Goal: Find specific page/section

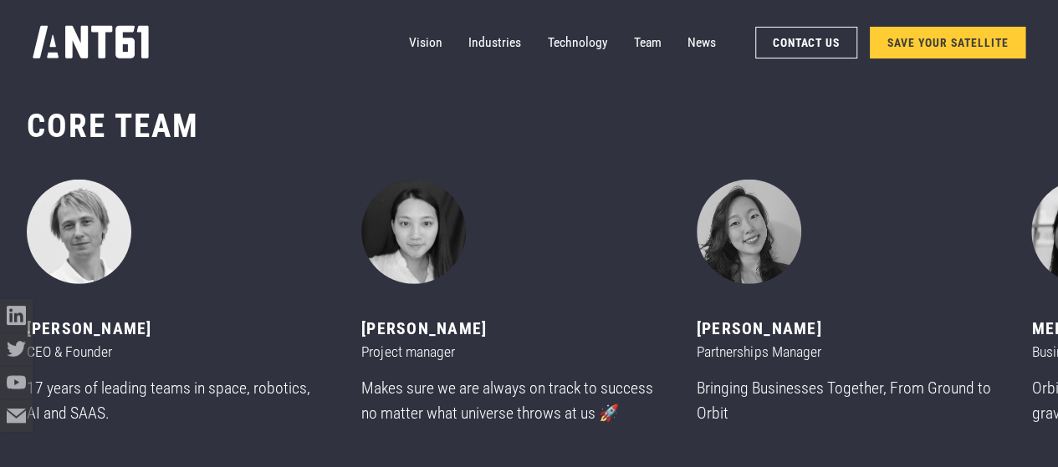
scroll to position [5603, 0]
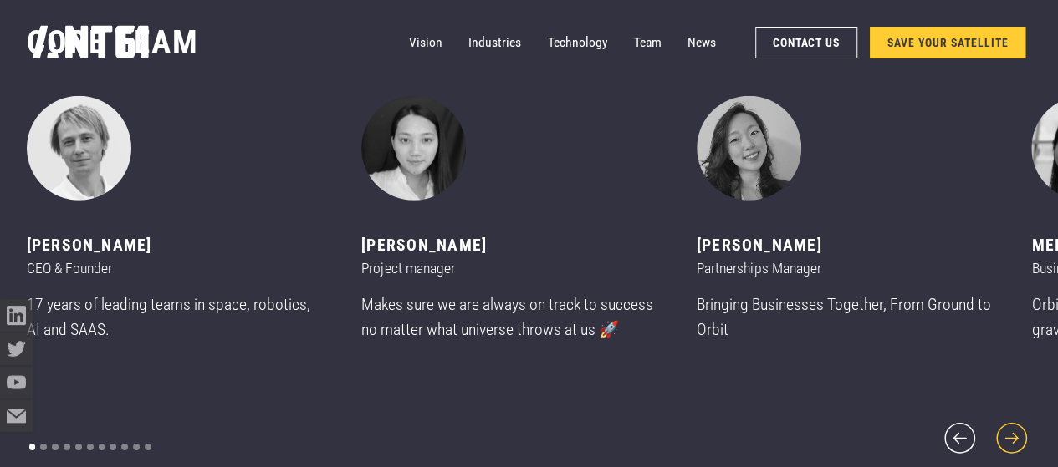
click at [1011, 429] on icon "next slide" at bounding box center [1011, 438] width 39 height 39
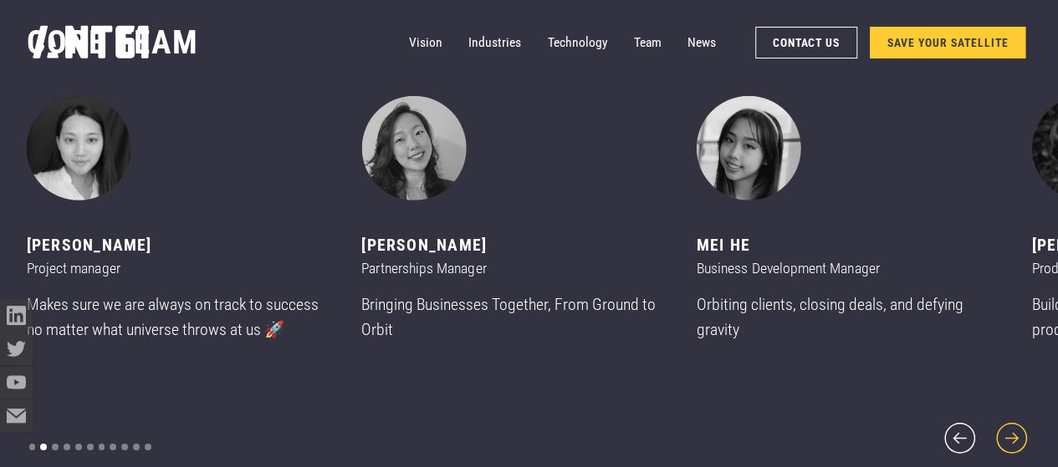
click at [1011, 429] on icon "next slide" at bounding box center [1011, 438] width 39 height 39
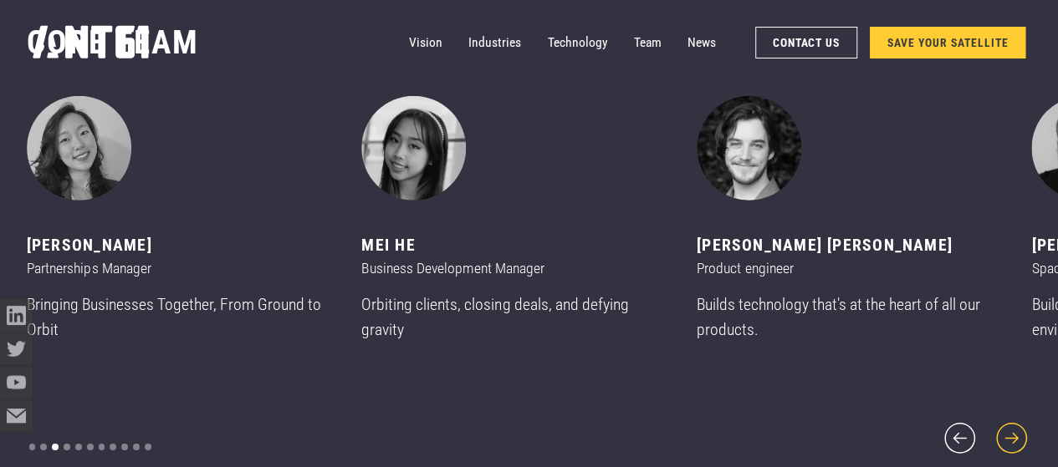
click at [1011, 429] on icon "next slide" at bounding box center [1011, 438] width 39 height 39
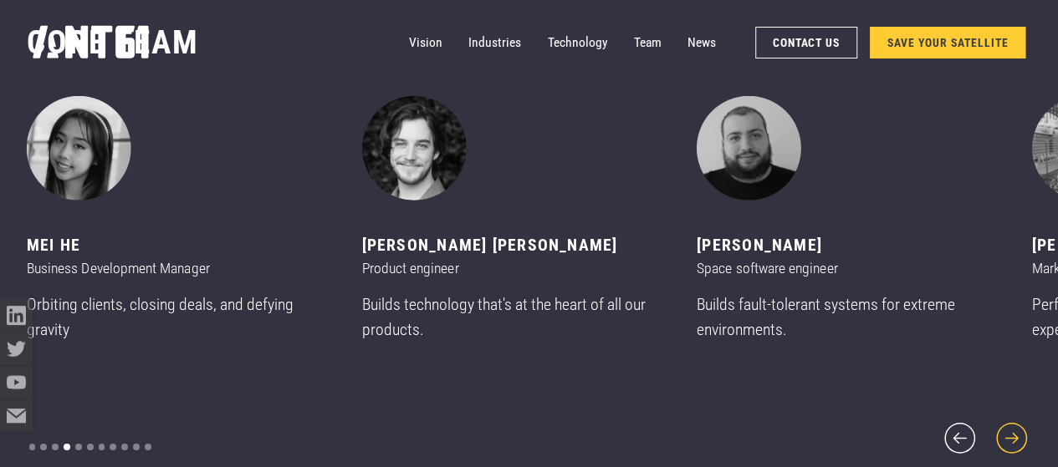
click at [1011, 429] on icon "next slide" at bounding box center [1011, 438] width 39 height 39
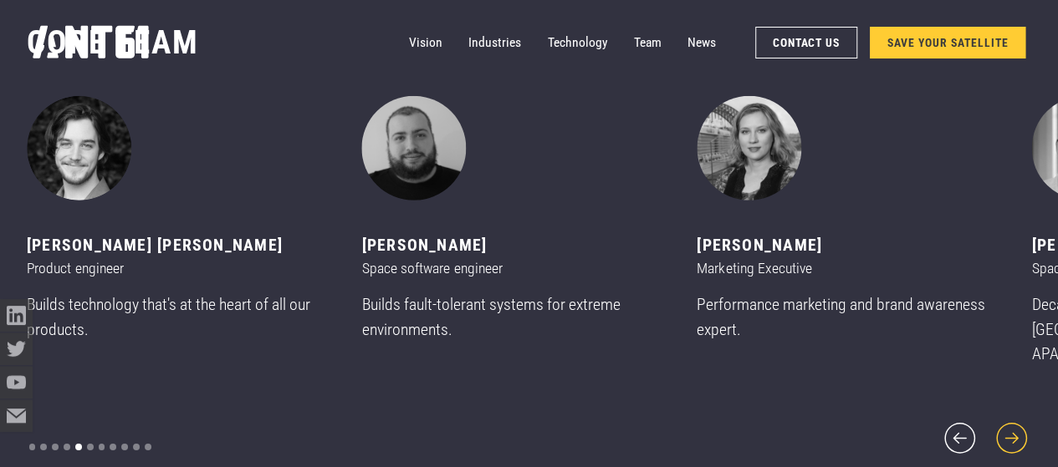
click at [1011, 429] on icon "next slide" at bounding box center [1011, 438] width 39 height 39
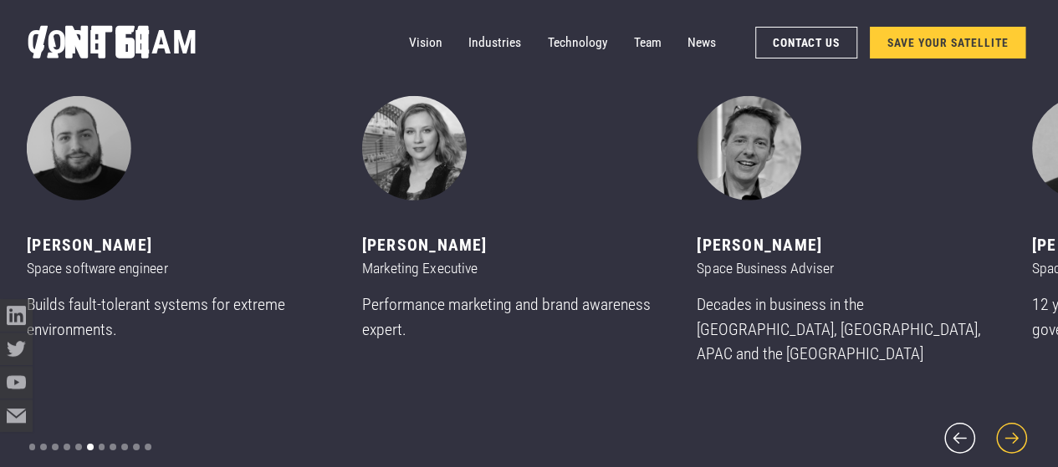
click at [1011, 429] on icon "next slide" at bounding box center [1011, 438] width 39 height 39
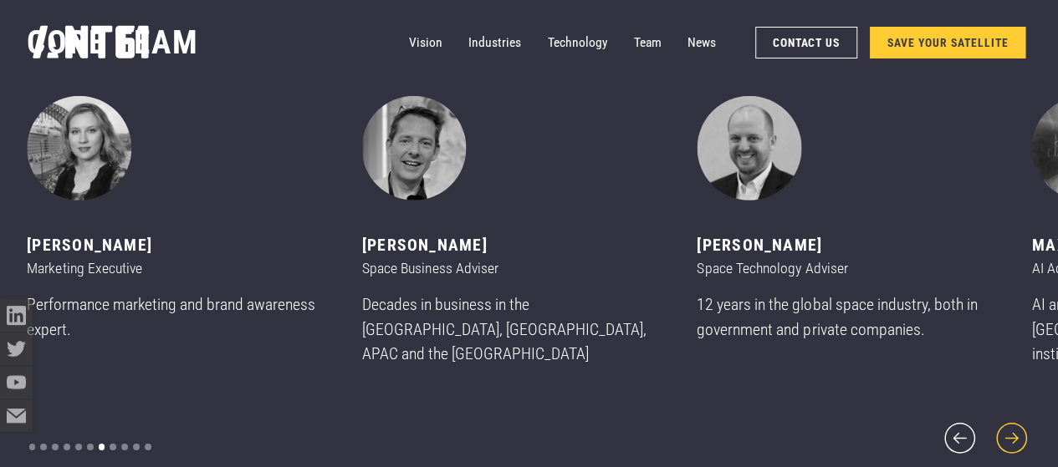
click at [1011, 429] on icon "next slide" at bounding box center [1011, 438] width 39 height 39
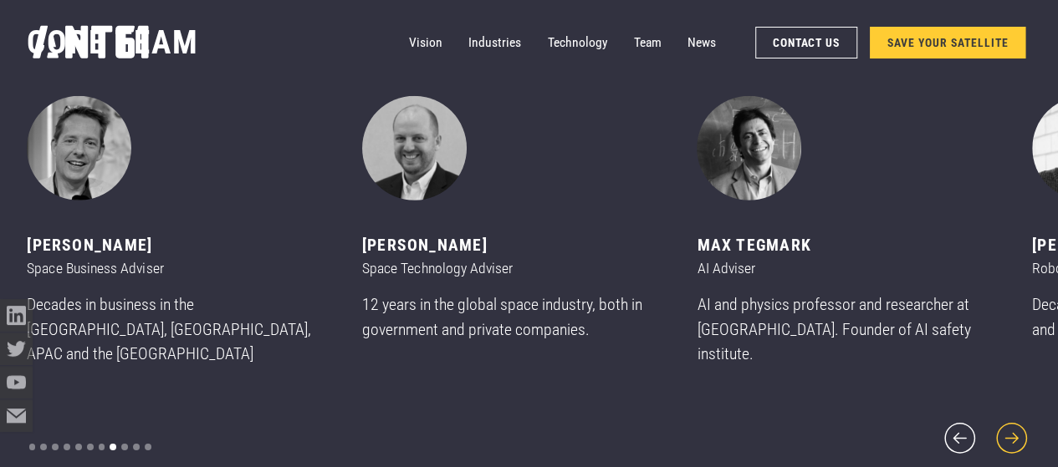
click at [1011, 429] on icon "next slide" at bounding box center [1011, 438] width 39 height 39
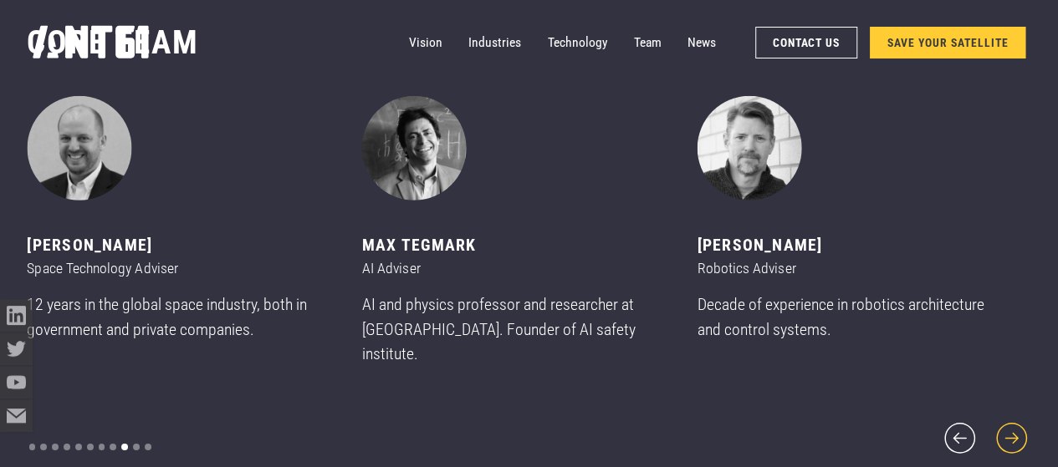
click at [1011, 429] on icon "next slide" at bounding box center [1011, 438] width 39 height 39
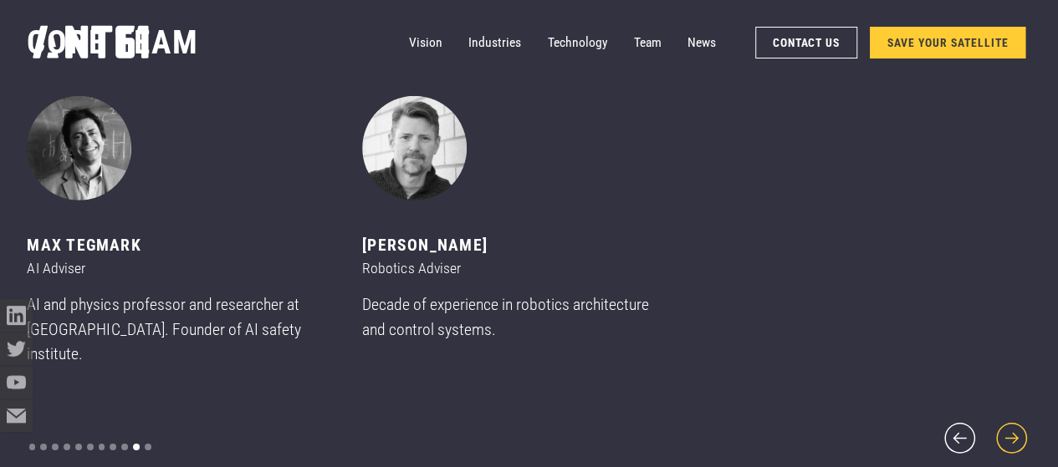
click at [1011, 429] on icon "next slide" at bounding box center [1011, 438] width 39 height 39
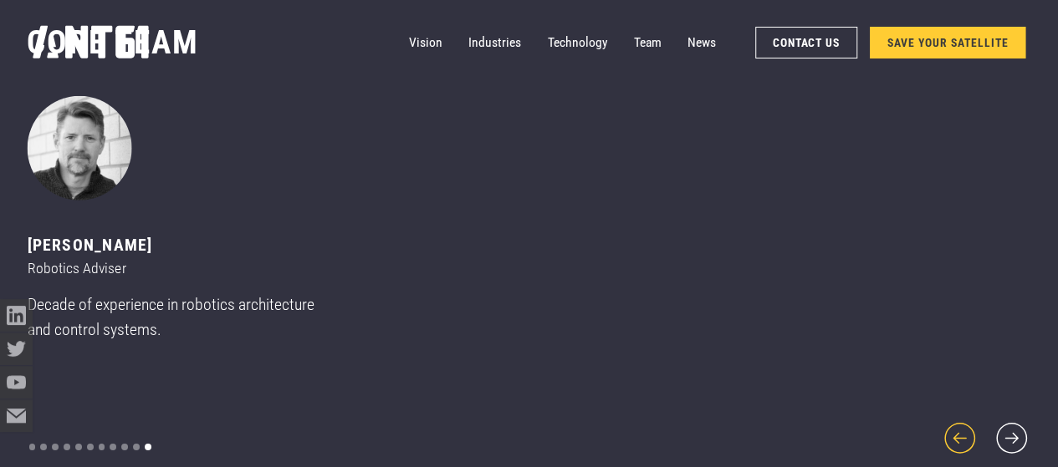
click at [961, 421] on icon "previous slide" at bounding box center [959, 438] width 39 height 39
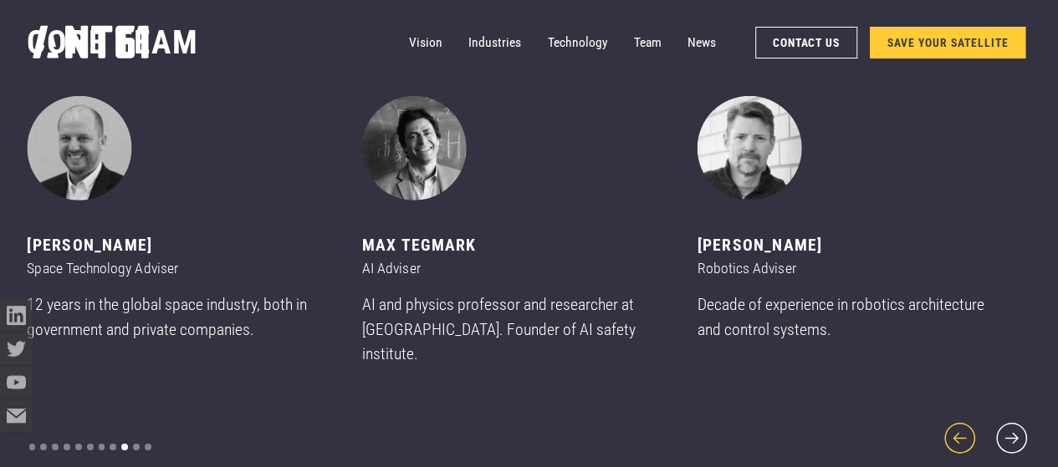
click at [961, 421] on icon "previous slide" at bounding box center [959, 438] width 39 height 39
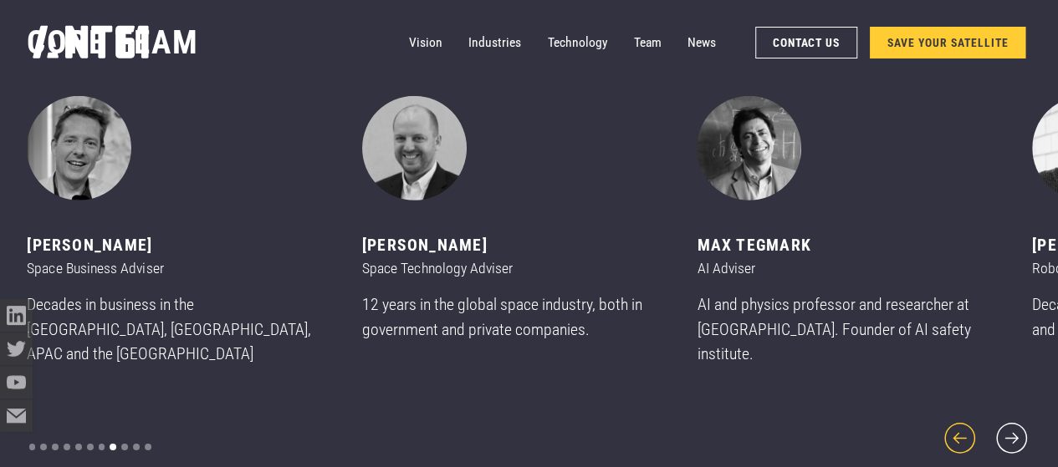
click at [961, 421] on icon "previous slide" at bounding box center [959, 438] width 39 height 39
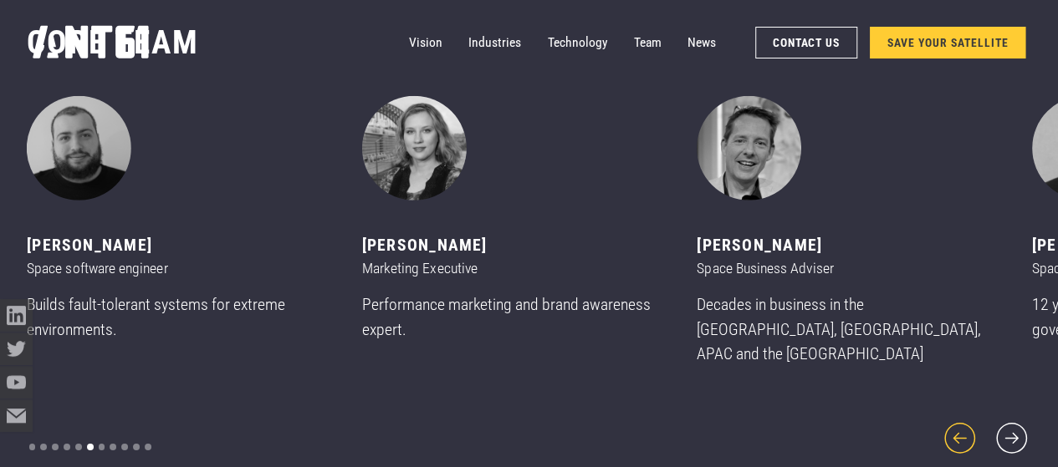
click at [961, 421] on icon "previous slide" at bounding box center [959, 438] width 39 height 39
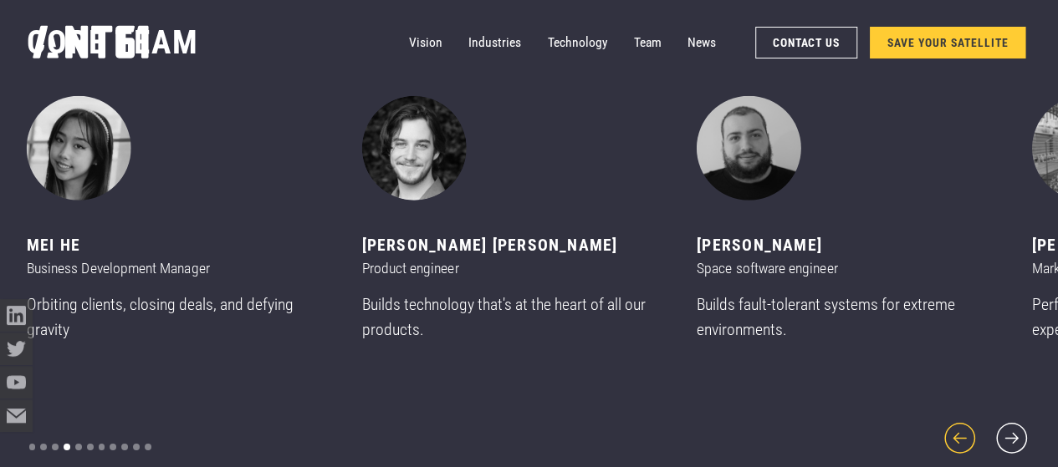
click at [961, 421] on icon "previous slide" at bounding box center [959, 438] width 39 height 39
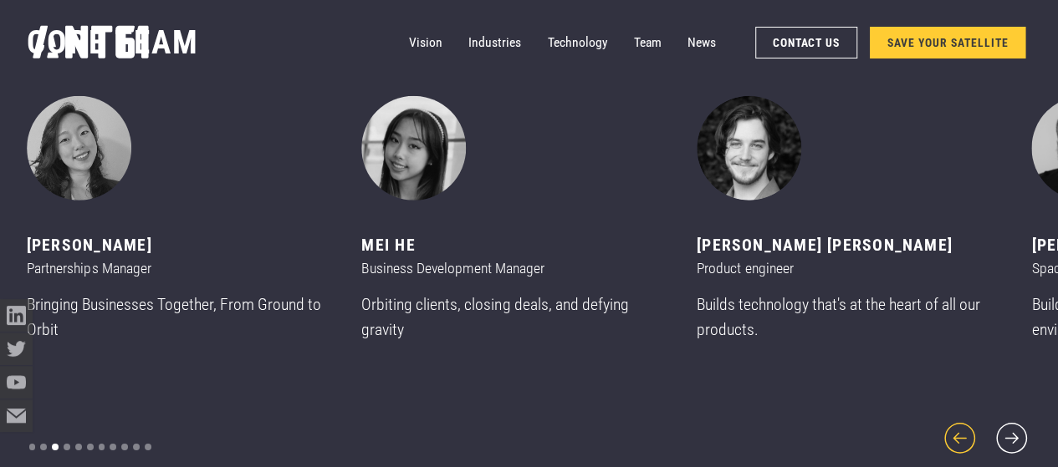
click at [961, 421] on icon "previous slide" at bounding box center [959, 438] width 39 height 39
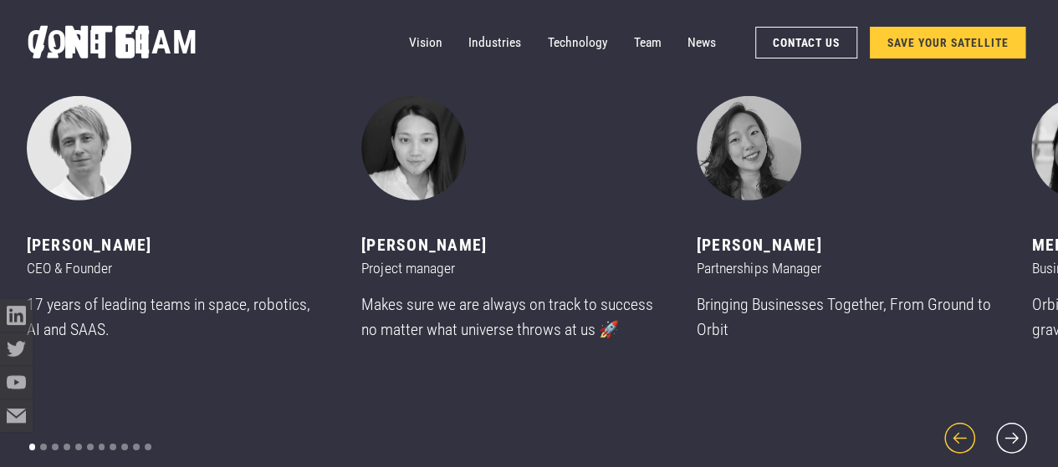
click at [961, 421] on icon "previous slide" at bounding box center [959, 438] width 39 height 39
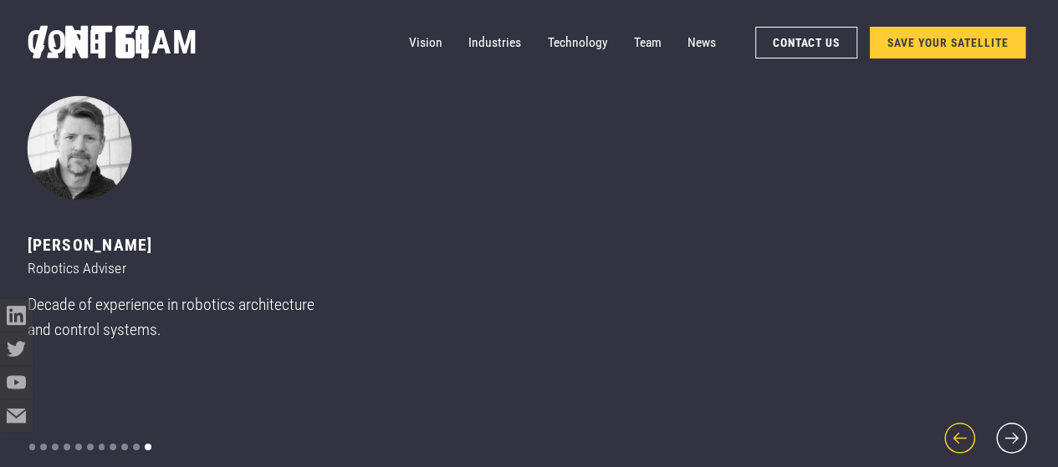
click at [961, 421] on icon "previous slide" at bounding box center [959, 438] width 39 height 39
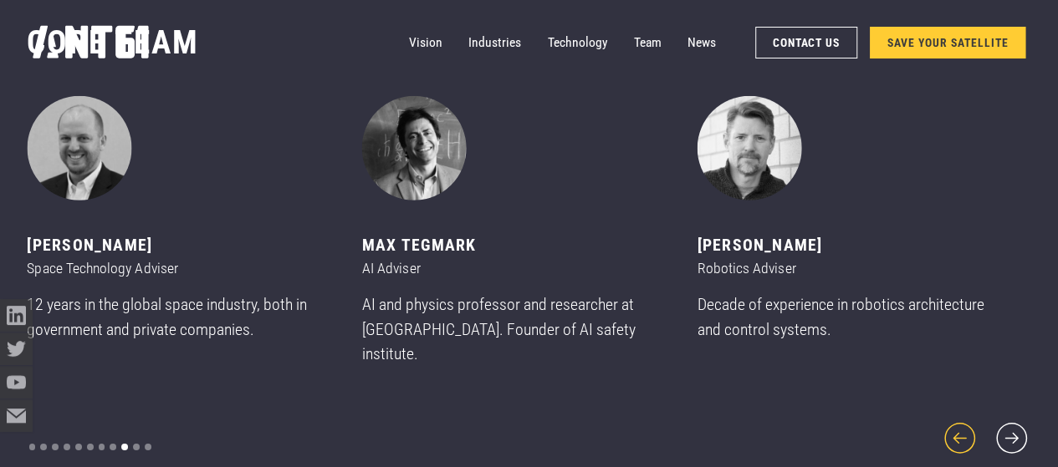
click at [961, 421] on icon "previous slide" at bounding box center [959, 438] width 39 height 39
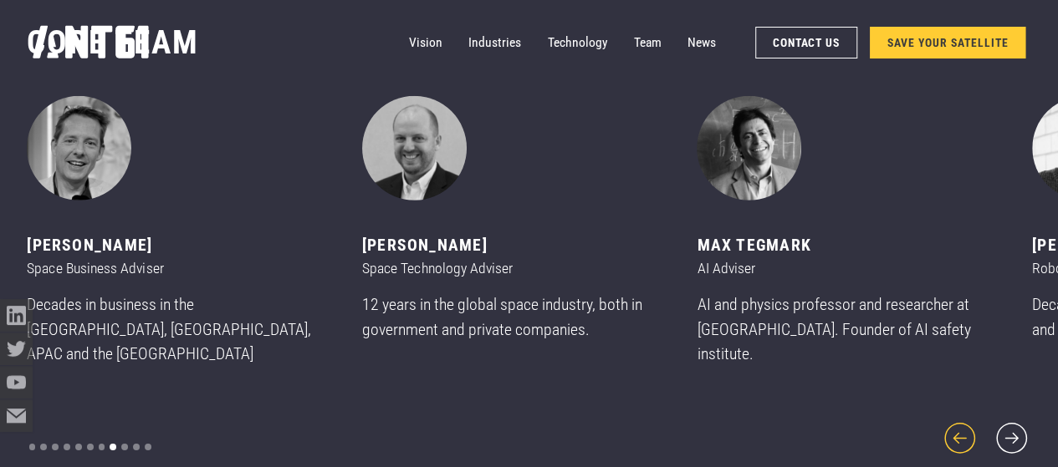
click at [961, 421] on icon "previous slide" at bounding box center [959, 438] width 39 height 39
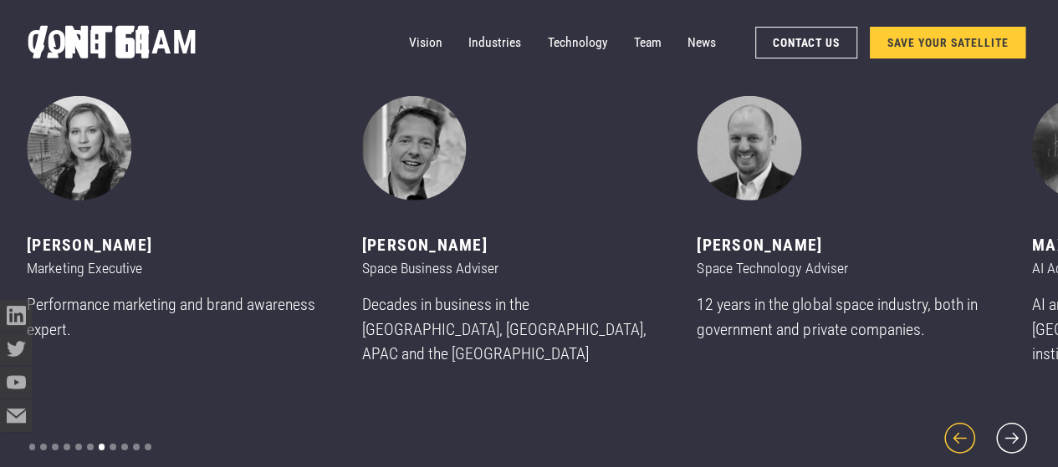
click at [961, 421] on icon "previous slide" at bounding box center [959, 438] width 39 height 39
